Goal: Transaction & Acquisition: Purchase product/service

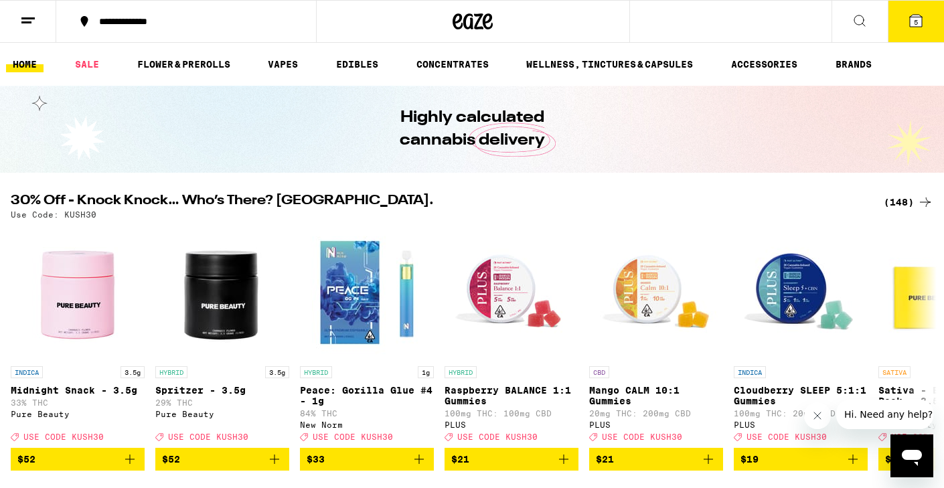
click at [913, 19] on icon at bounding box center [916, 21] width 12 height 12
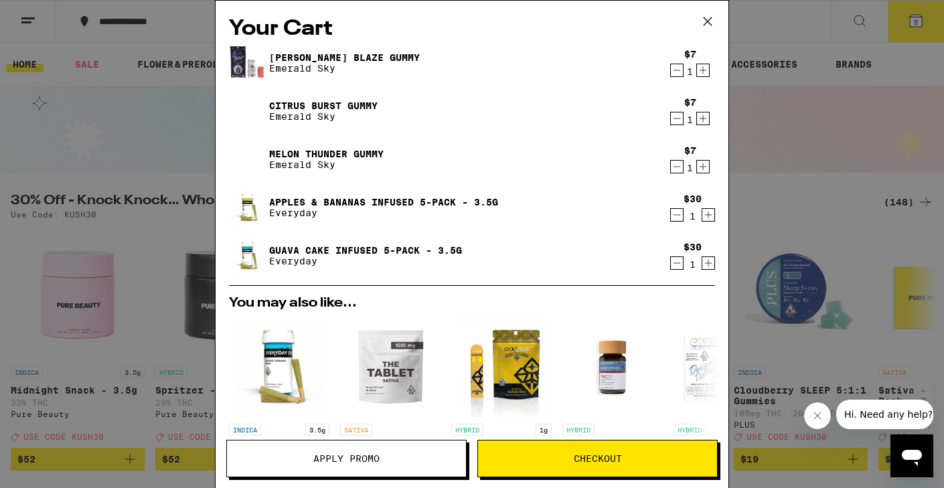
click at [705, 5] on button at bounding box center [708, 22] width 42 height 43
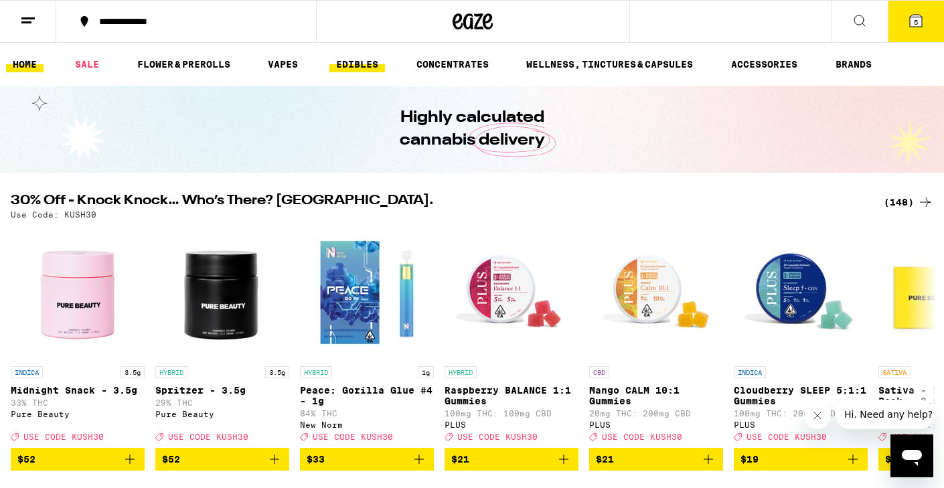
click at [354, 67] on link "EDIBLES" at bounding box center [358, 64] width 56 height 16
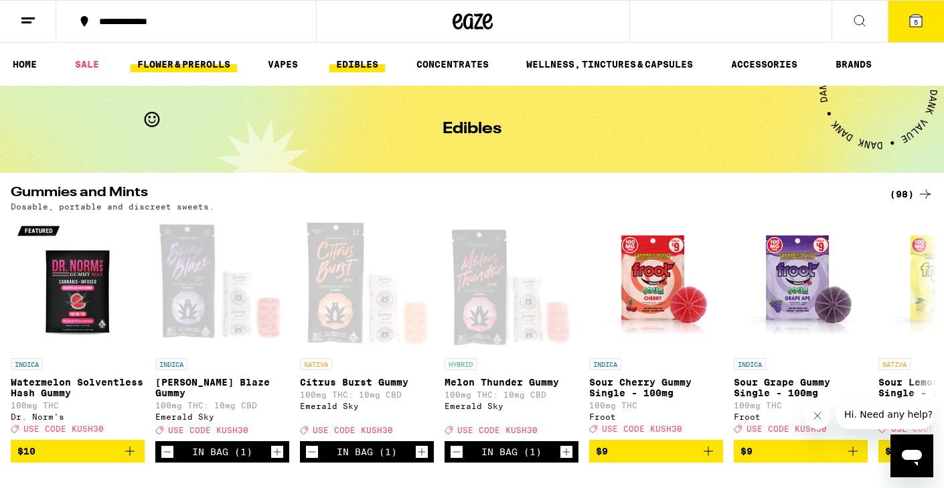
click at [164, 57] on link "FLOWER & PREROLLS" at bounding box center [184, 64] width 107 height 16
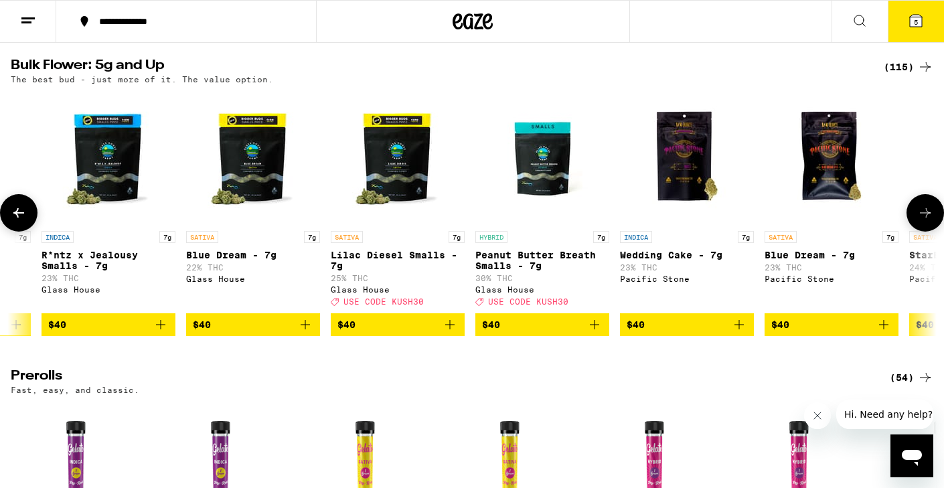
scroll to position [0, 3781]
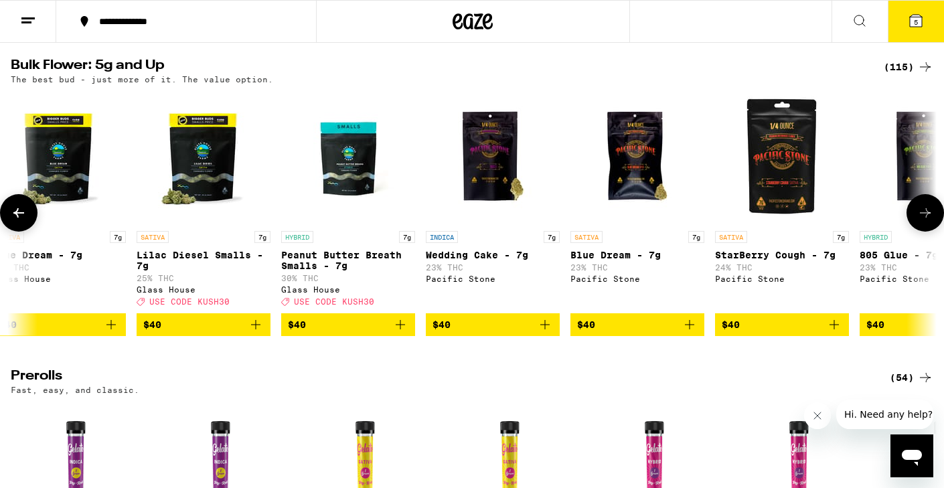
click at [401, 330] on icon "Add to bag" at bounding box center [400, 324] width 9 height 9
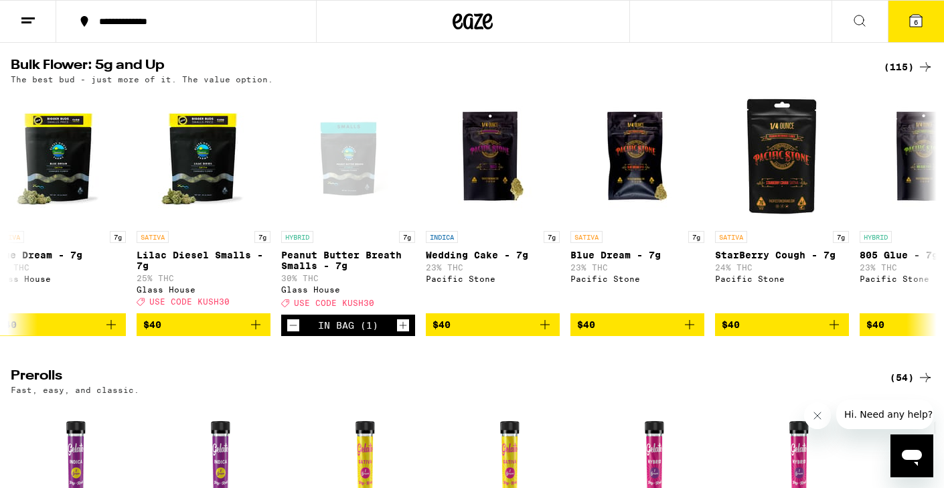
click at [917, 16] on icon at bounding box center [916, 21] width 12 height 12
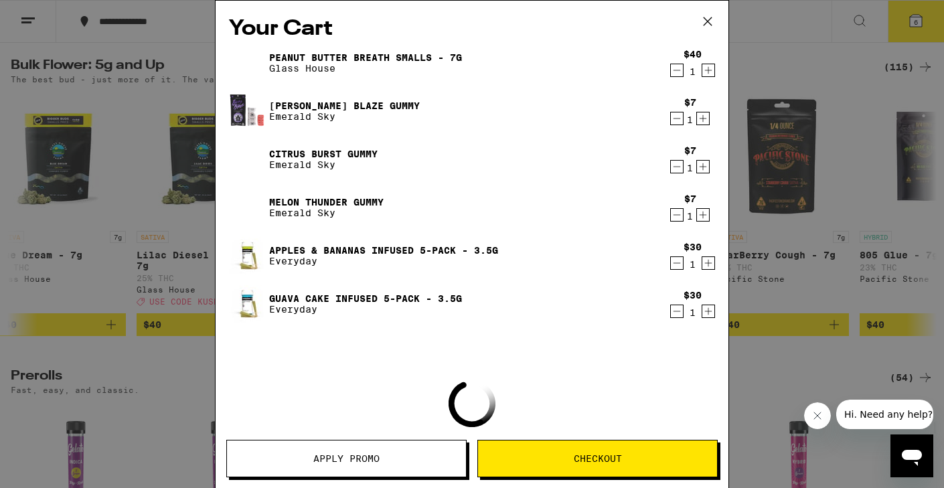
click at [321, 450] on button "Apply Promo" at bounding box center [346, 459] width 240 height 38
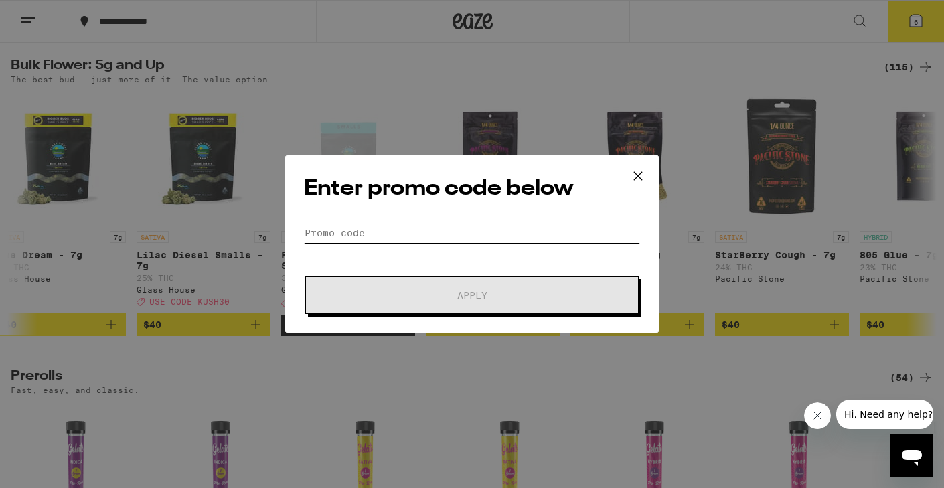
click at [485, 239] on input "Promo Code" at bounding box center [472, 233] width 336 height 20
type input "h"
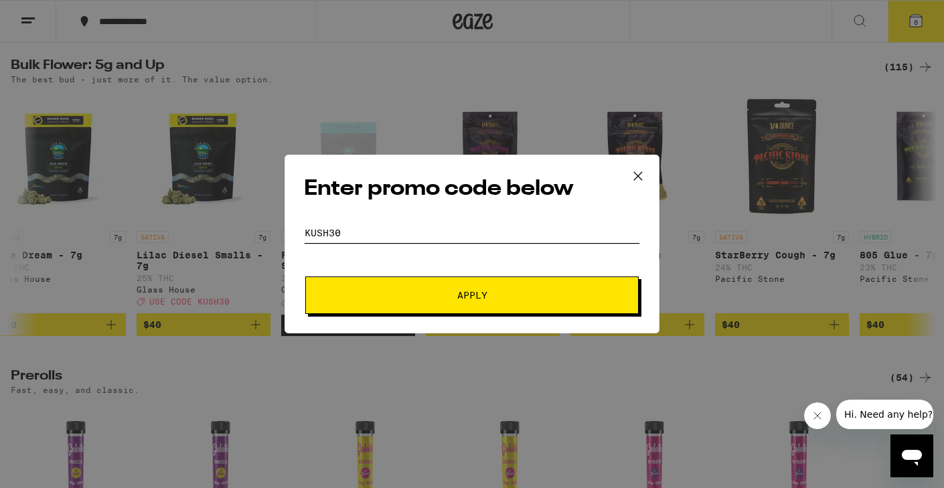
type input "kush30"
click at [468, 293] on span "Apply" at bounding box center [472, 295] width 30 height 9
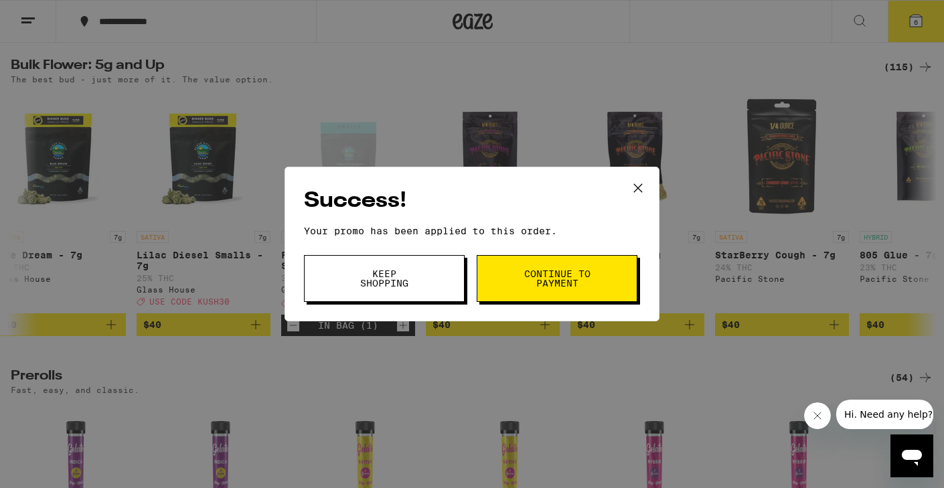
click at [541, 273] on span "Continue to payment" at bounding box center [557, 278] width 68 height 19
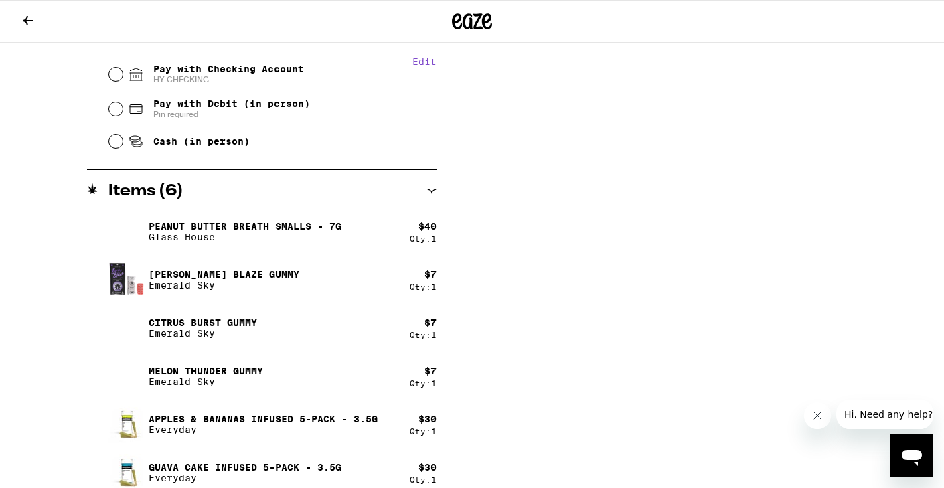
scroll to position [13, 0]
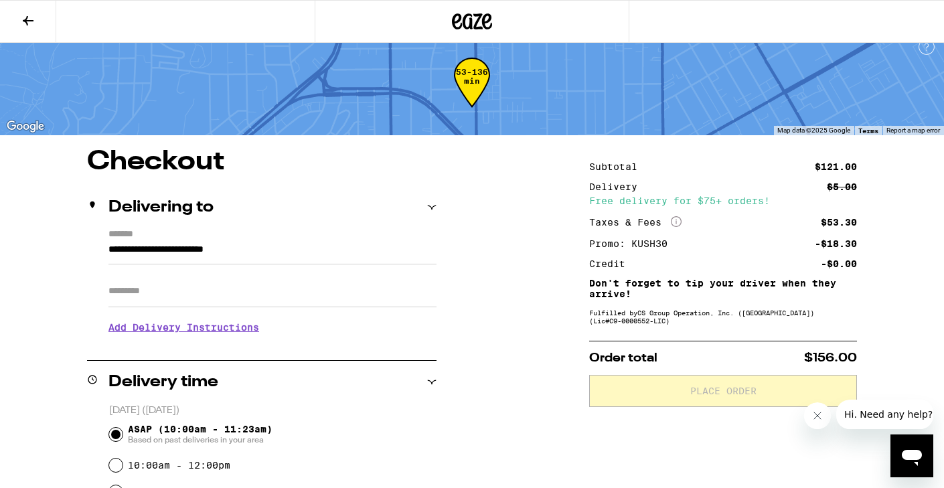
click at [167, 289] on input "Apt/Suite" at bounding box center [273, 291] width 328 height 32
type input "*****"
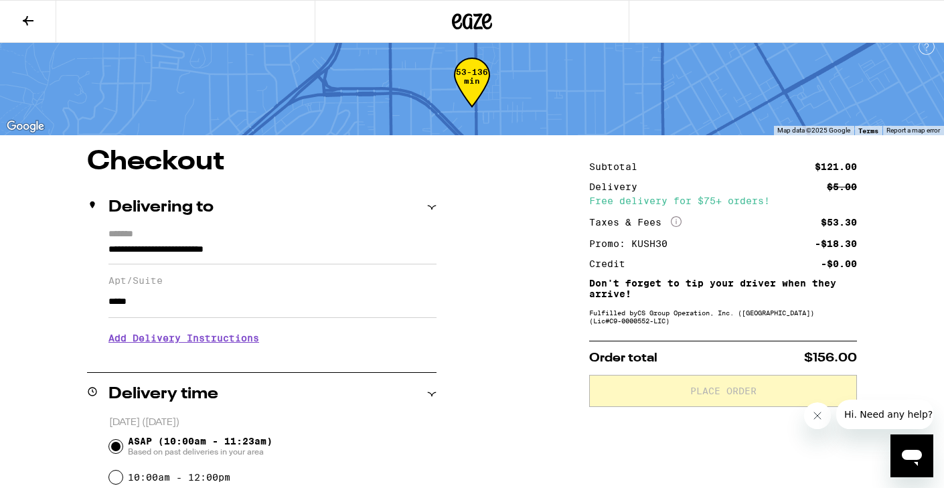
click at [171, 338] on h3 "Add Delivery Instructions" at bounding box center [273, 338] width 328 height 31
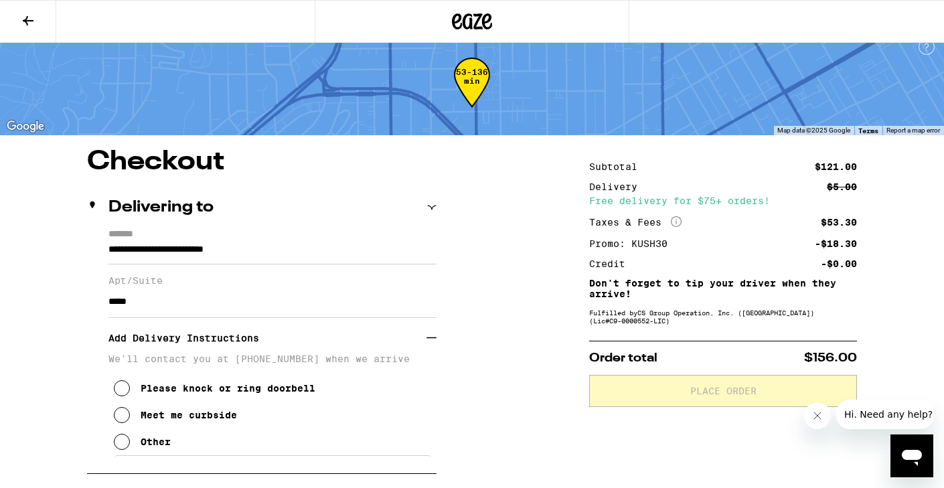
click at [123, 396] on icon at bounding box center [122, 388] width 16 height 16
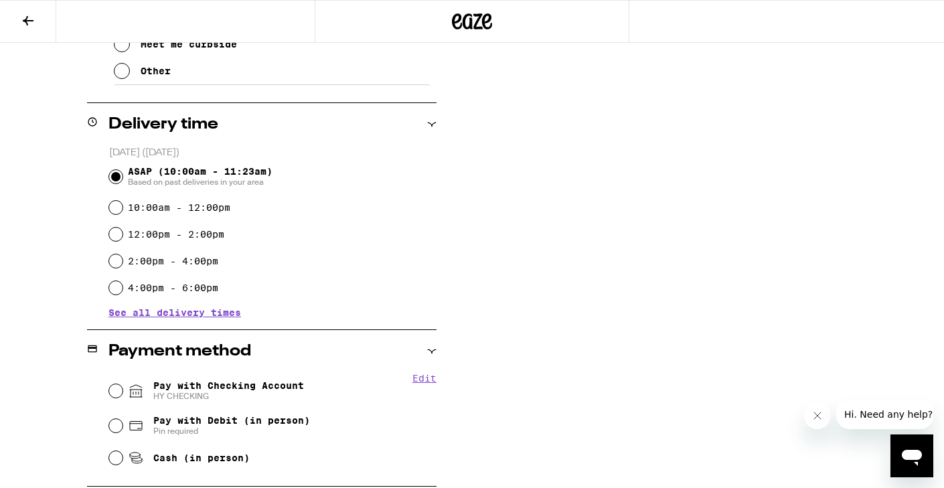
scroll to position [652, 0]
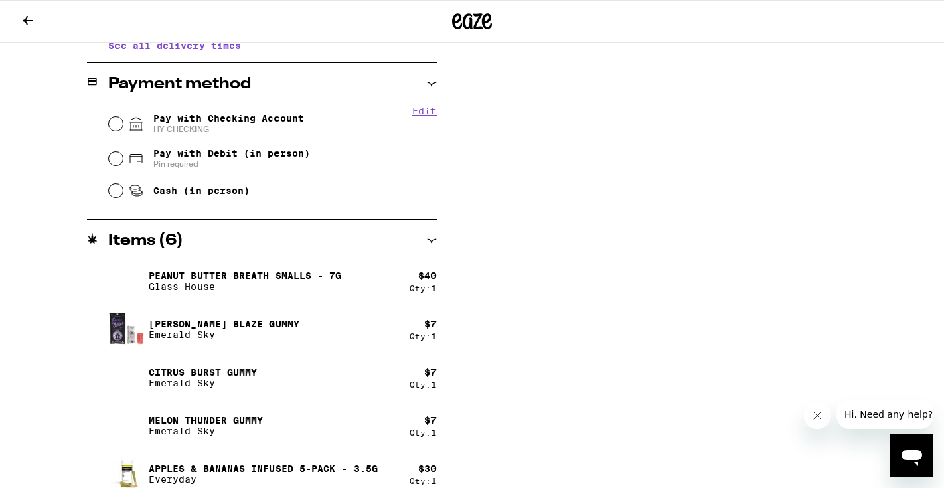
click at [162, 131] on span "HY CHECKING" at bounding box center [228, 129] width 151 height 11
click at [123, 131] on input "Pay with Checking Account HY CHECKING" at bounding box center [115, 123] width 13 height 13
radio input "true"
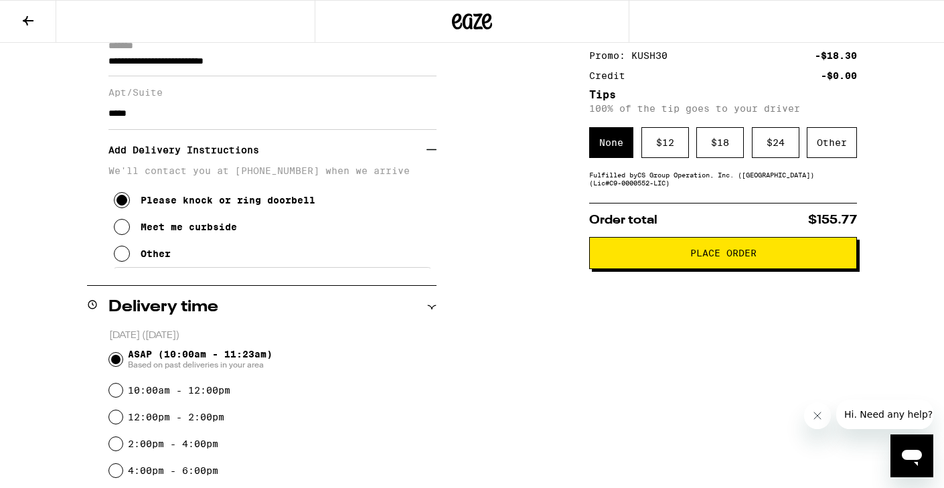
scroll to position [0, 0]
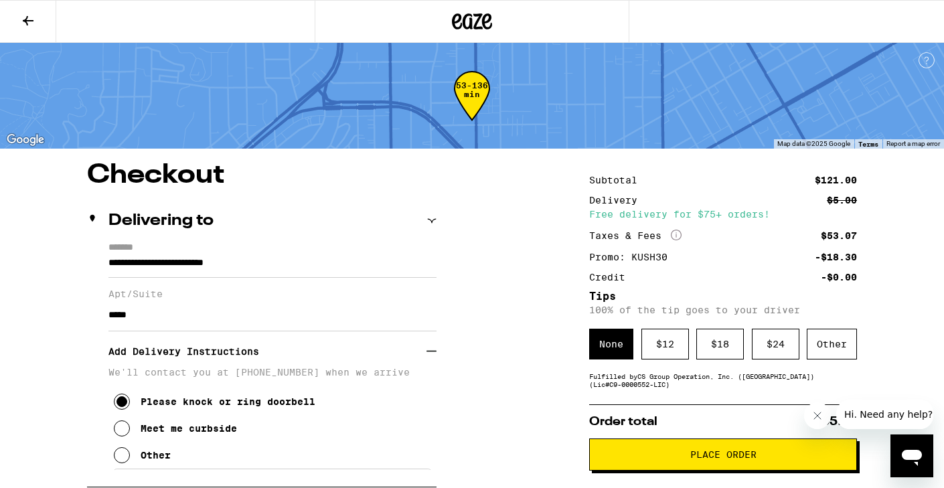
click at [33, 15] on icon at bounding box center [28, 21] width 16 height 16
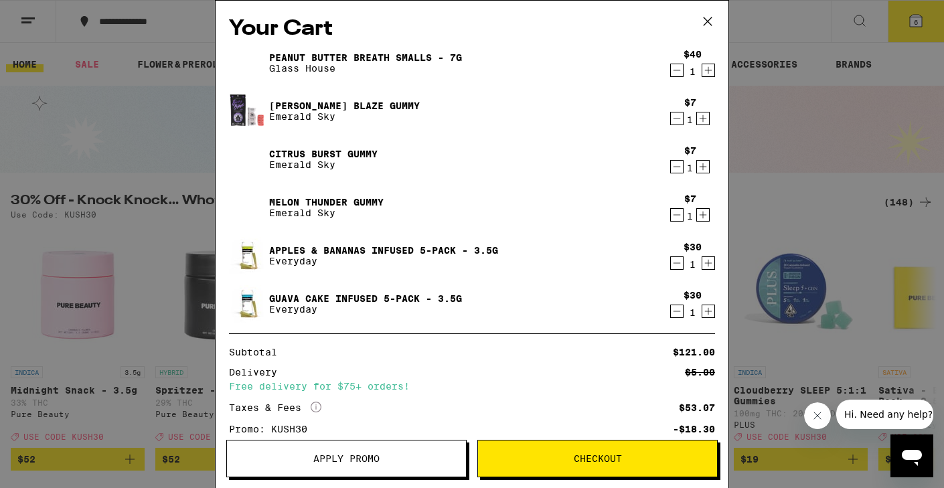
click at [679, 167] on icon "Decrement" at bounding box center [677, 167] width 12 height 16
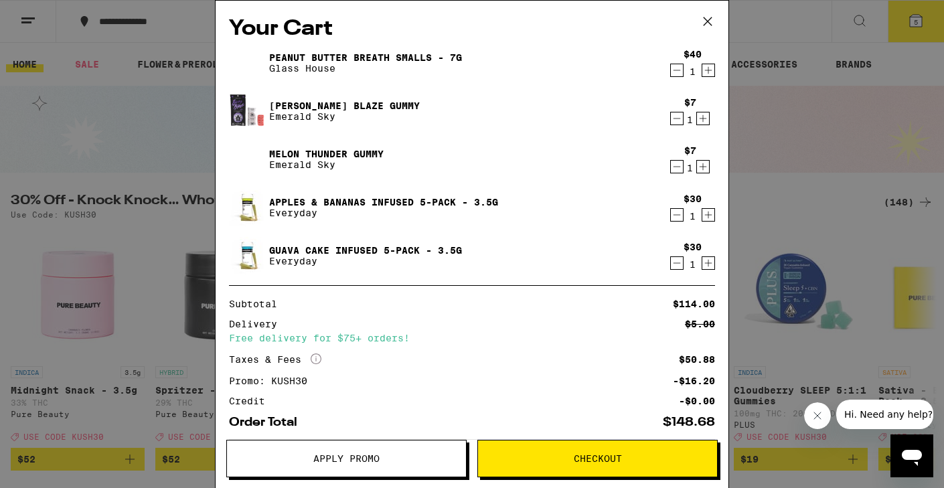
click at [677, 263] on icon "Decrement" at bounding box center [677, 263] width 12 height 16
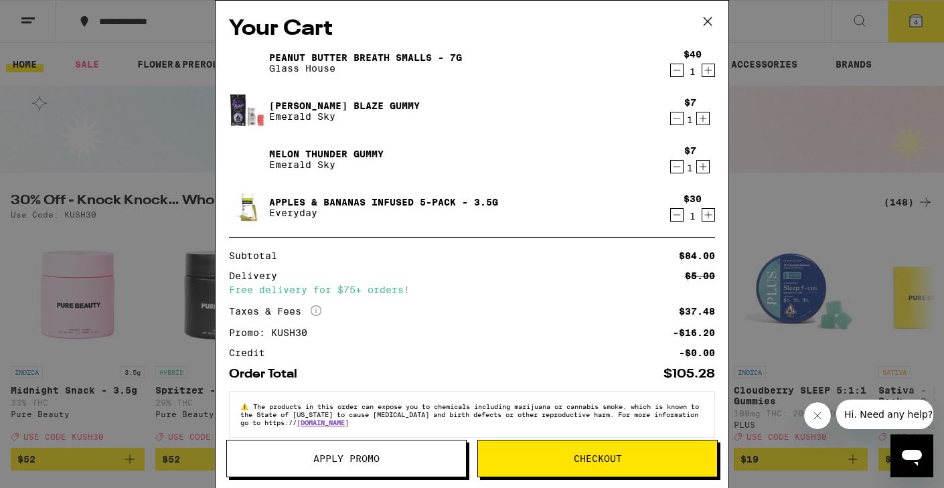
scroll to position [17, 0]
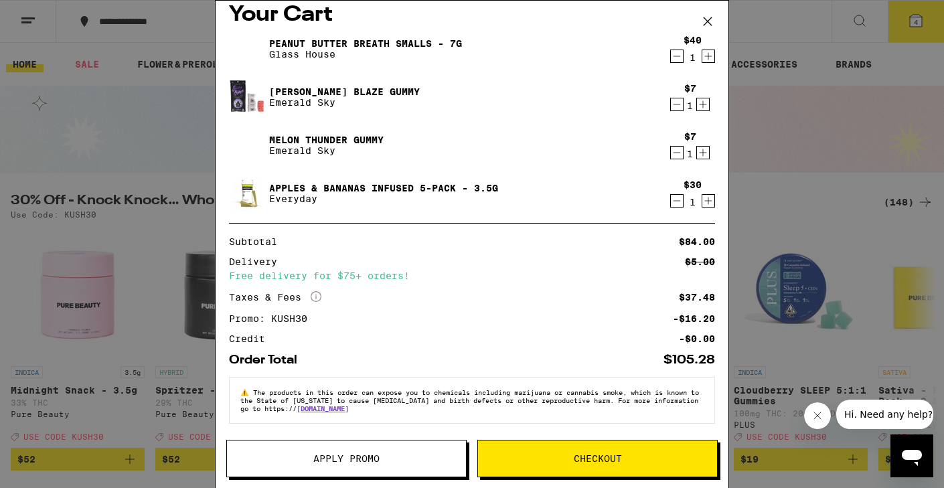
click at [601, 462] on span "Checkout" at bounding box center [598, 458] width 48 height 9
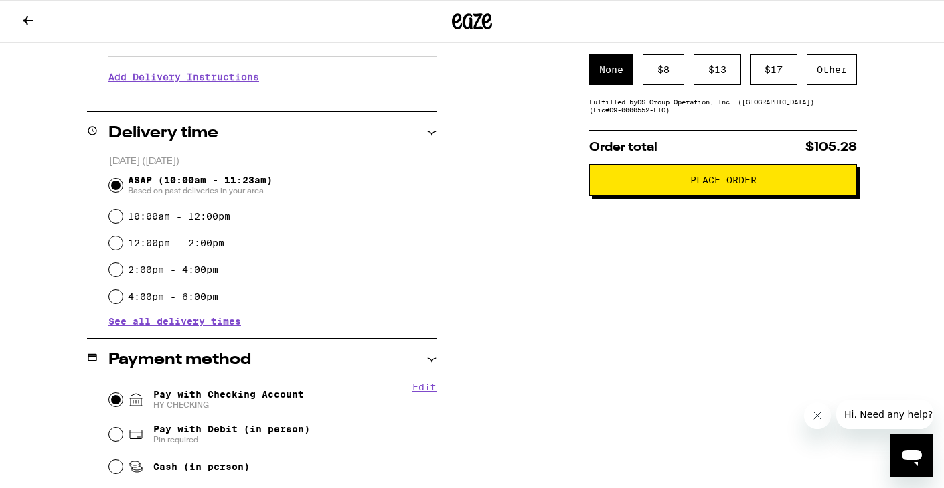
scroll to position [33, 0]
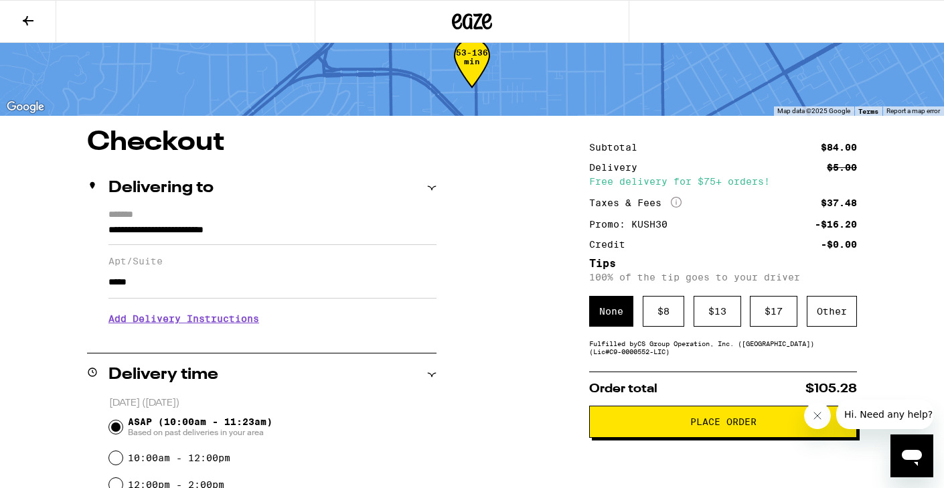
click at [697, 426] on span "Place Order" at bounding box center [724, 421] width 66 height 9
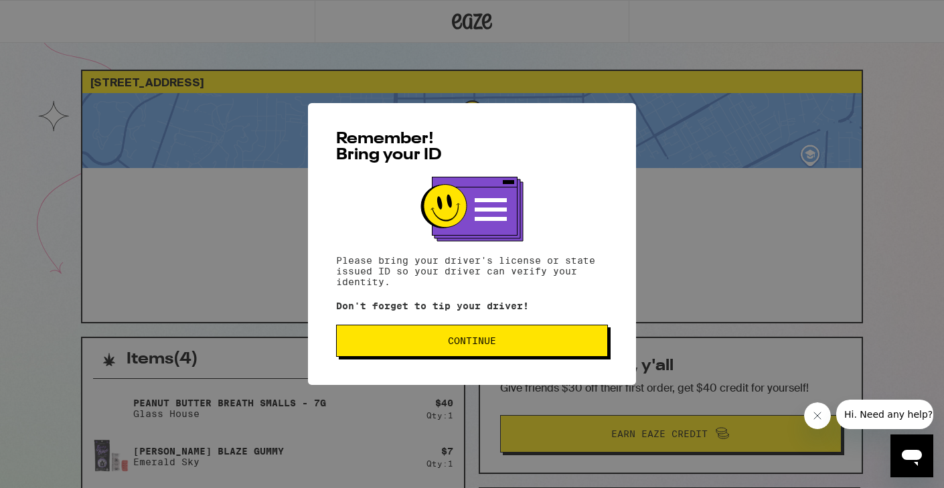
click at [509, 346] on span "Continue" at bounding box center [472, 340] width 249 height 9
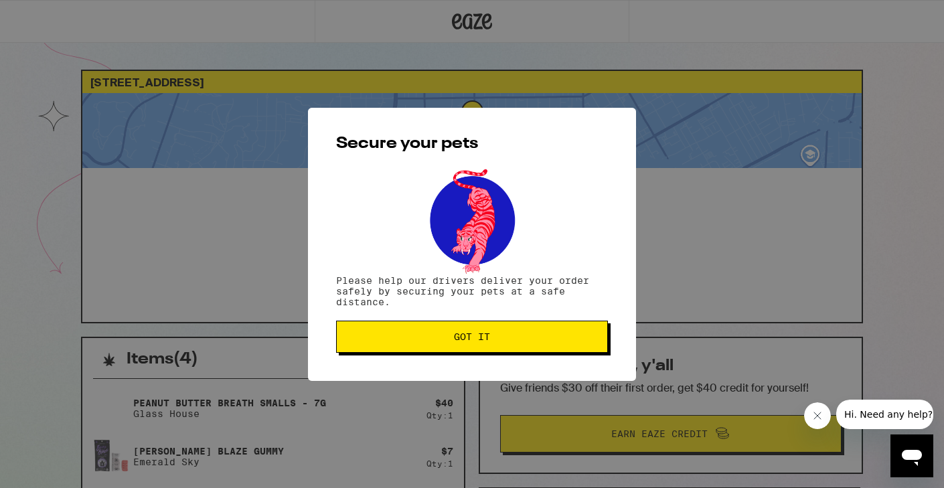
click at [405, 317] on div "Secure your pets Please help our drivers deliver your order safely by securing …" at bounding box center [472, 244] width 328 height 273
click at [405, 318] on div "Secure your pets Please help our drivers deliver your order safely by securing …" at bounding box center [472, 244] width 328 height 273
click at [406, 336] on span "Got it" at bounding box center [472, 336] width 249 height 9
